Goal: Task Accomplishment & Management: Manage account settings

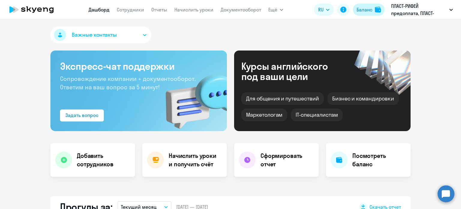
click at [365, 7] on div "Баланс" at bounding box center [365, 9] width 16 height 7
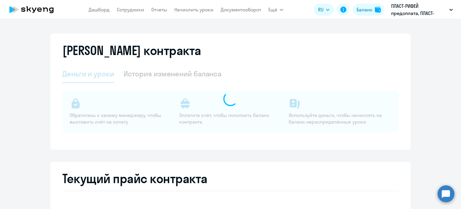
select select "english_adult_not_native_speaker"
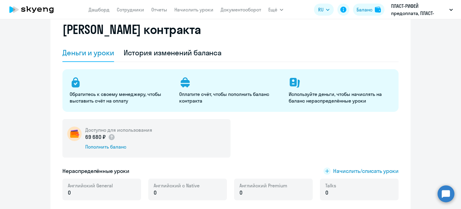
scroll to position [90, 0]
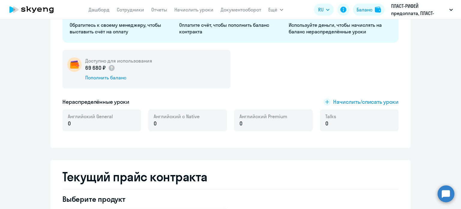
click at [336, 120] on div "Talks 0" at bounding box center [359, 120] width 79 height 22
click at [334, 101] on span "Начислить/списать уроки" at bounding box center [365, 102] width 65 height 8
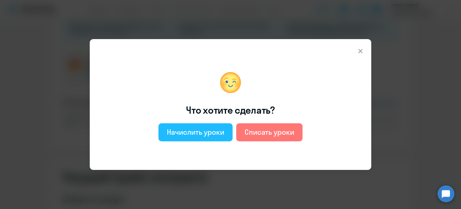
click at [213, 133] on div "Начислить уроки" at bounding box center [195, 132] width 57 height 10
select select "english_adult_not_native_speaker"
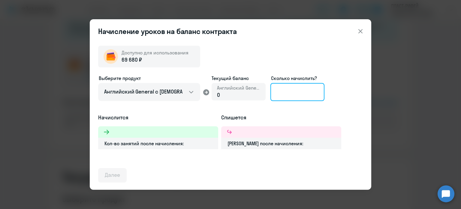
click at [291, 91] on input at bounding box center [298, 92] width 54 height 18
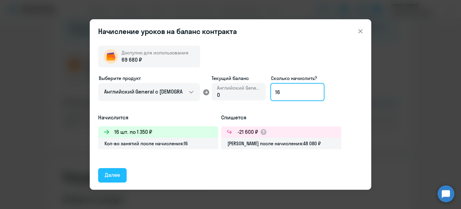
type input "16"
click at [118, 174] on div "Далее" at bounding box center [112, 175] width 15 height 8
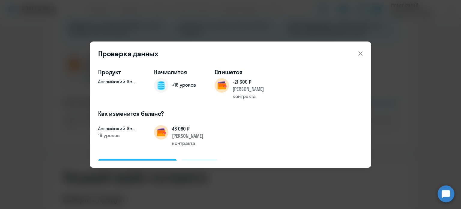
click at [130, 162] on div "Подтвердить и начислить" at bounding box center [137, 166] width 65 height 8
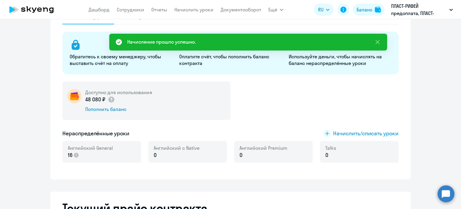
scroll to position [0, 0]
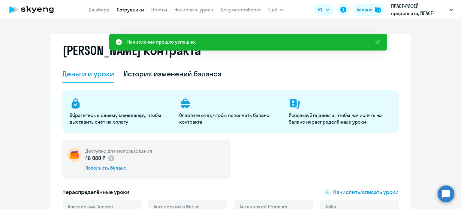
click at [133, 12] on link "Сотрудники" at bounding box center [130, 10] width 27 height 6
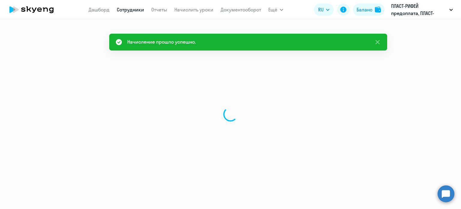
select select "30"
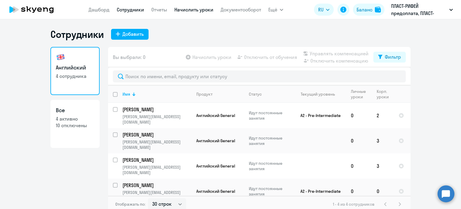
click at [192, 11] on link "Начислить уроки" at bounding box center [193, 10] width 39 height 6
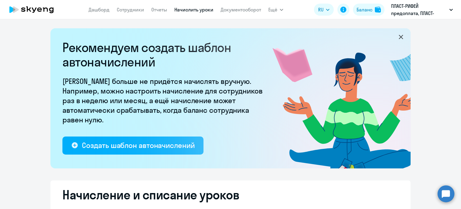
select select "10"
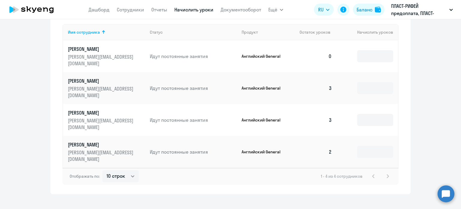
scroll to position [270, 0]
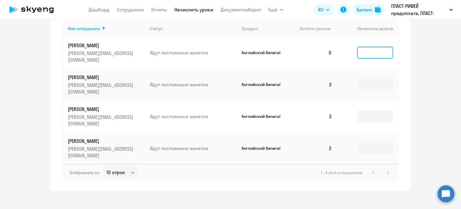
click at [359, 53] on input at bounding box center [375, 53] width 36 height 12
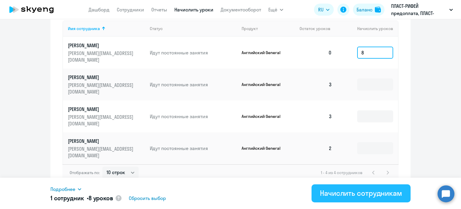
type input "8"
click at [337, 192] on div "Начислить сотрудникам" at bounding box center [361, 193] width 82 height 10
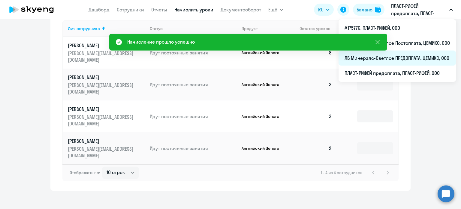
click at [395, 56] on li "ЛБ Минералс-Светлое ПРЕДОПЛАТА, ЦЕМИКС, ООО" at bounding box center [397, 57] width 117 height 15
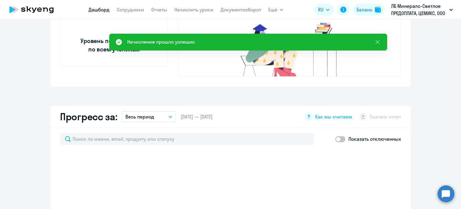
scroll to position [324, 0]
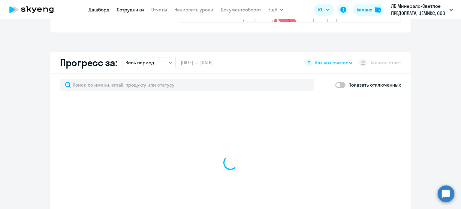
click at [141, 10] on link "Сотрудники" at bounding box center [130, 10] width 27 height 6
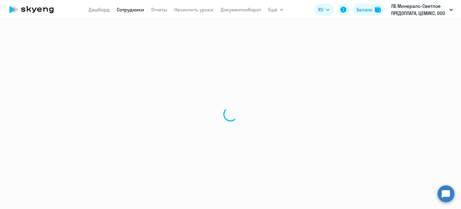
select select "30"
